Goal: Find contact information: Find contact information

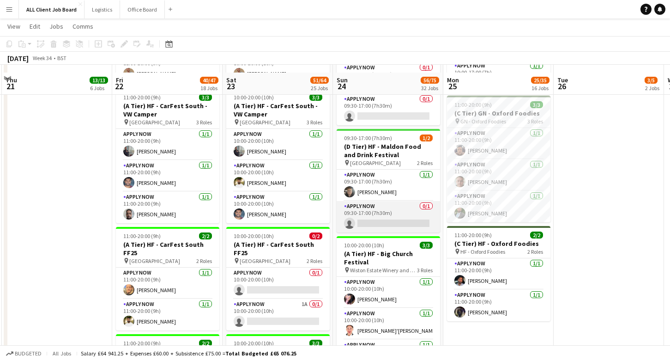
scroll to position [1082, 0]
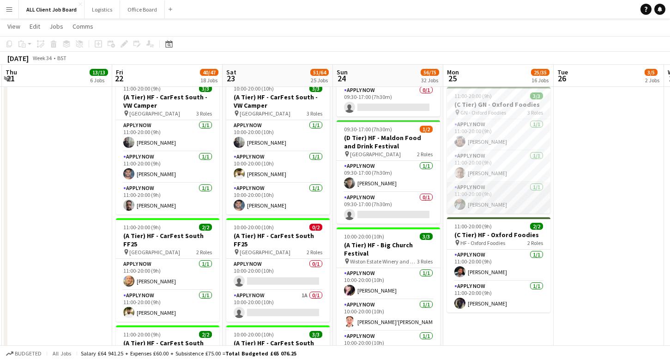
click at [502, 189] on app-card-role "APPLY NOW [DATE] 11:00-20:00 (9h) [PERSON_NAME]" at bounding box center [498, 197] width 103 height 31
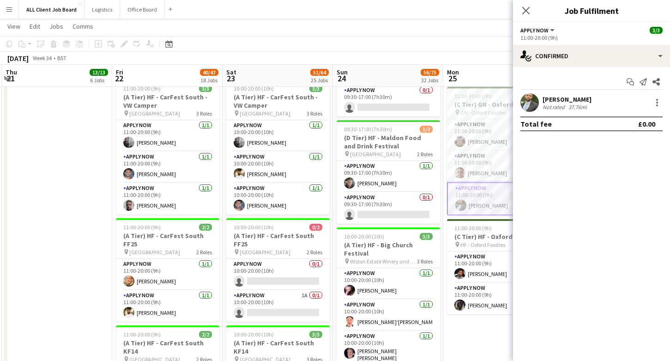
click at [574, 98] on div "[PERSON_NAME]" at bounding box center [567, 99] width 49 height 8
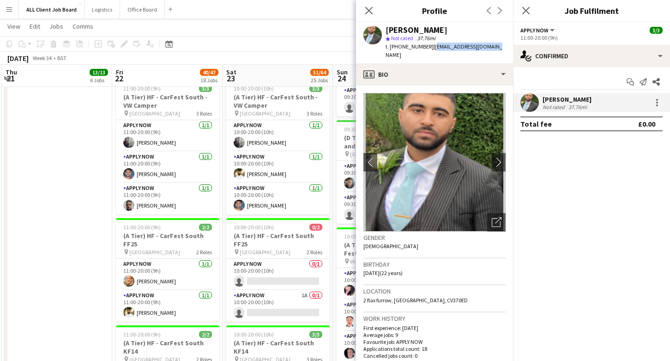
drag, startPoint x: 496, startPoint y: 48, endPoint x: 430, endPoint y: 48, distance: 66.0
click at [430, 48] on div "[PERSON_NAME] star Not rated 37.76mi t. [PHONE_NUMBER] | [EMAIL_ADDRESS][DOMAIN…" at bounding box center [434, 42] width 157 height 41
copy span "[EMAIL_ADDRESS][DOMAIN_NAME]"
click at [498, 158] on button "chevron-right" at bounding box center [499, 162] width 18 height 18
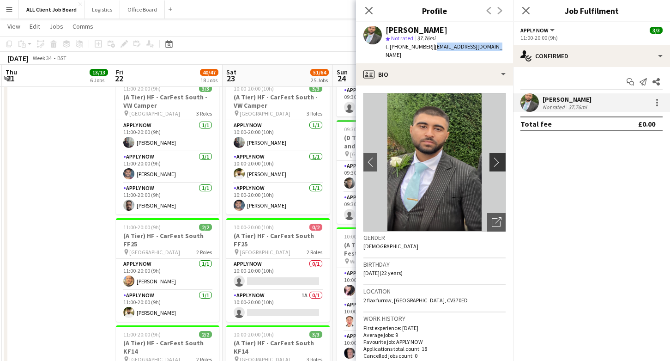
click at [497, 157] on app-icon "chevron-right" at bounding box center [499, 162] width 14 height 10
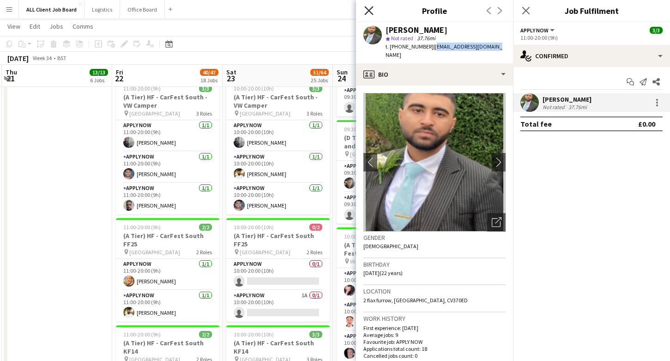
click at [369, 9] on icon "Close pop-in" at bounding box center [368, 10] width 9 height 9
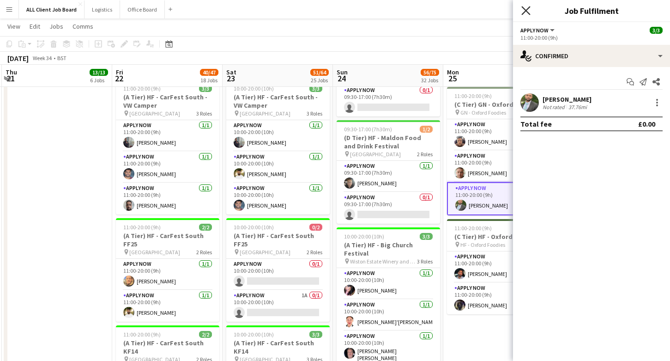
click at [526, 10] on icon at bounding box center [525, 10] width 9 height 9
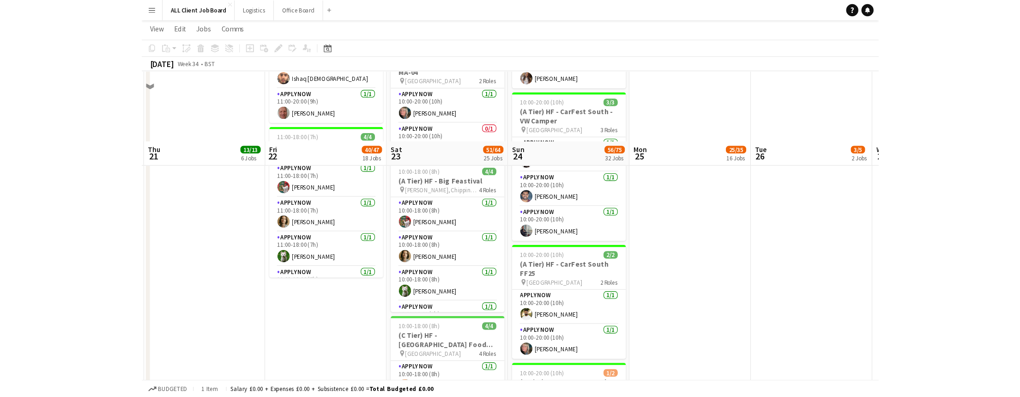
scroll to position [1631, 0]
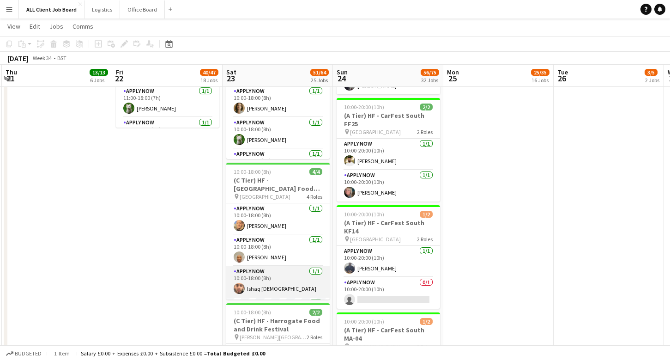
click at [272, 277] on app-card-role "APPLY NOW [DATE] 10:00-18:00 (8h) Ishaq [DEMOGRAPHIC_DATA]" at bounding box center [277, 281] width 103 height 31
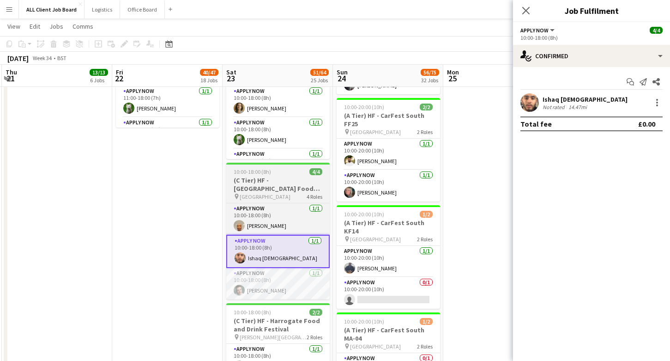
click at [572, 99] on div "Ishaq [DEMOGRAPHIC_DATA]" at bounding box center [585, 99] width 85 height 8
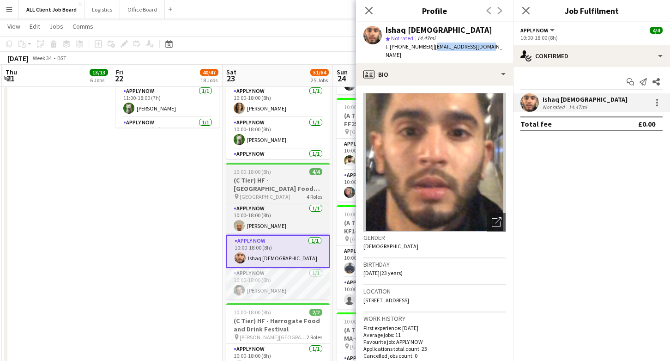
drag, startPoint x: 483, startPoint y: 46, endPoint x: 429, endPoint y: 47, distance: 54.0
click at [429, 47] on div "Ishaq [DEMOGRAPHIC_DATA] star Not rated 14.47mi t. [PHONE_NUMBER] | [EMAIL_ADDR…" at bounding box center [434, 42] width 157 height 41
copy span "[EMAIL_ADDRESS][DOMAIN_NAME]"
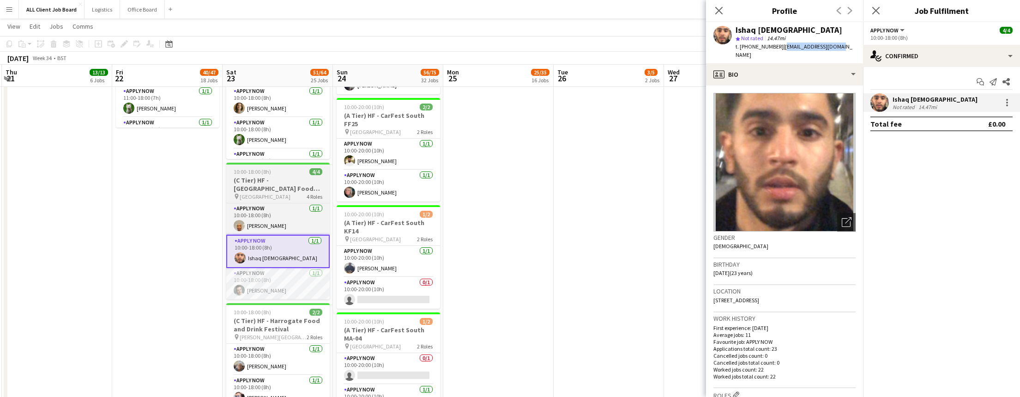
scroll to position [30, 0]
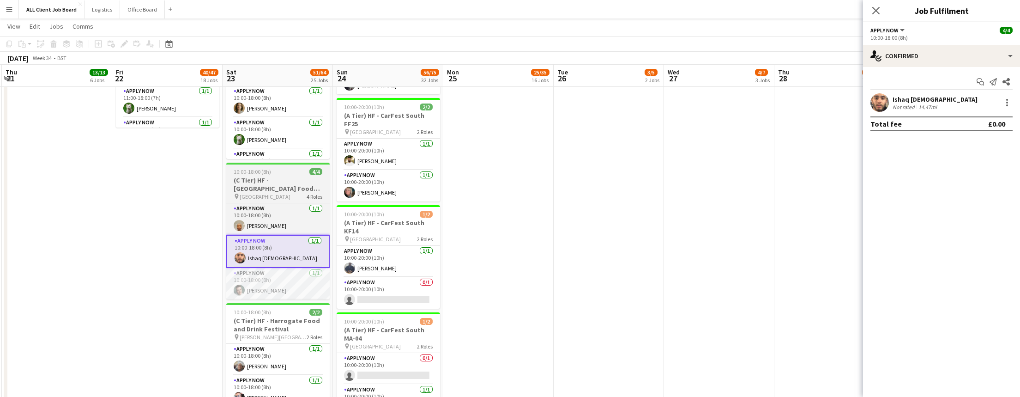
click at [670, 10] on icon "Close pop-in" at bounding box center [875, 10] width 7 height 7
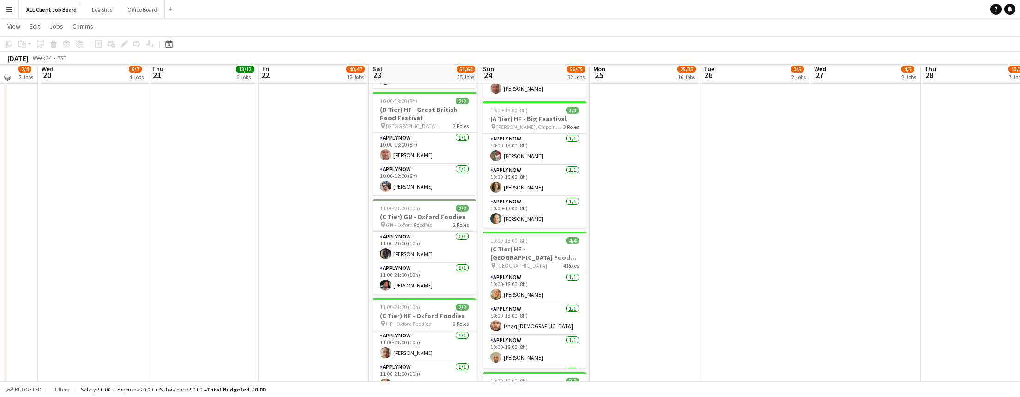
scroll to position [1949, 0]
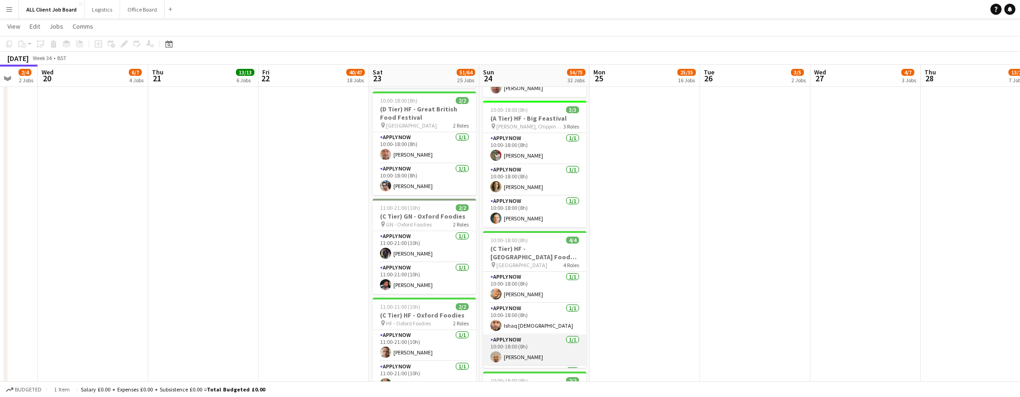
click at [545, 346] on app-card-role "APPLY NOW [DATE] 10:00-18:00 (8h) [PERSON_NAME]" at bounding box center [534, 349] width 103 height 31
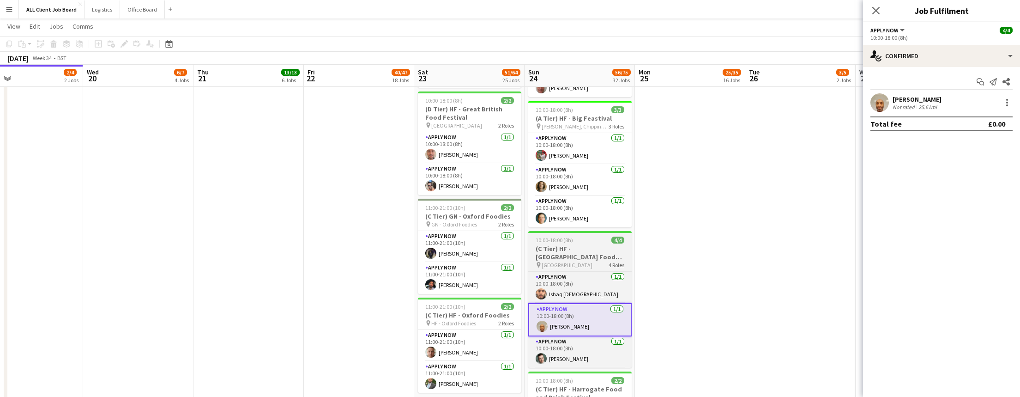
scroll to position [0, 241]
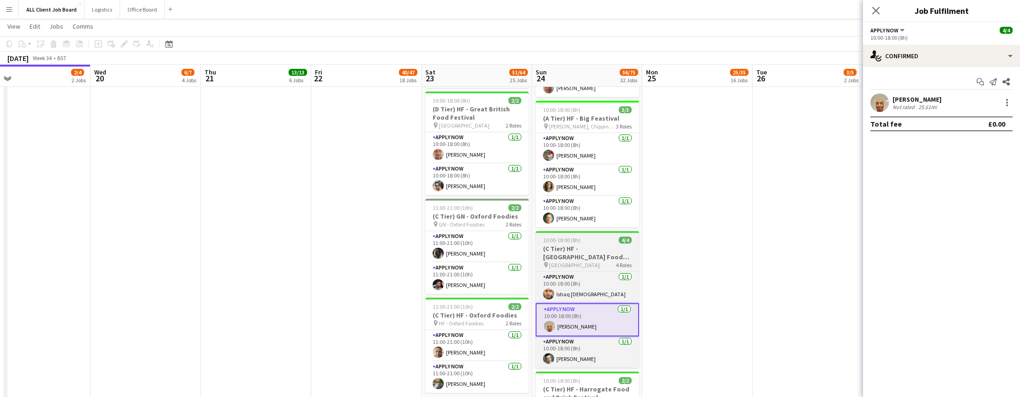
click at [670, 91] on div "Start chat Send notification Share [PERSON_NAME] Not rated 25.61mi Total fee £0…" at bounding box center [941, 103] width 157 height 72
click at [670, 102] on div "[PERSON_NAME]" at bounding box center [917, 99] width 49 height 8
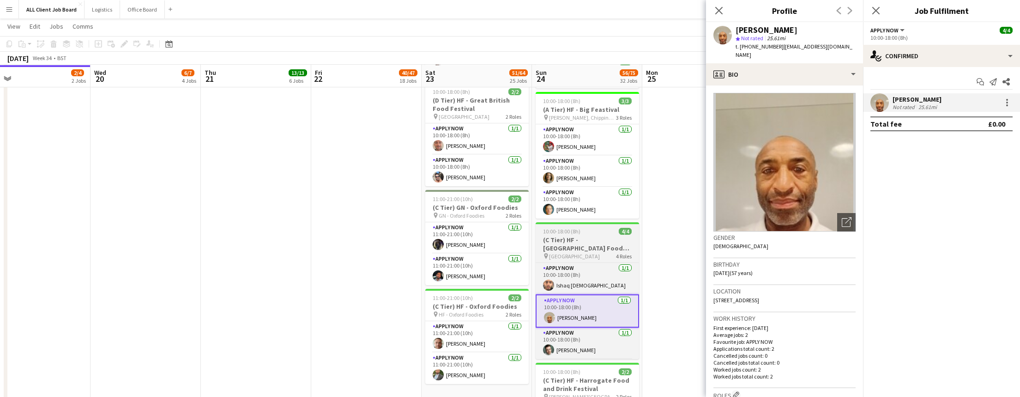
scroll to position [1959, 0]
drag, startPoint x: 844, startPoint y: 46, endPoint x: 779, endPoint y: 44, distance: 65.6
click at [670, 44] on div "[PERSON_NAME] star Not rated 25.61mi t. [PHONE_NUMBER] | [EMAIL_ADDRESS][DOMAIN…" at bounding box center [784, 42] width 157 height 41
copy span "[EMAIL_ADDRESS][DOMAIN_NAME]"
